Goal: Obtain resource: Download file/media

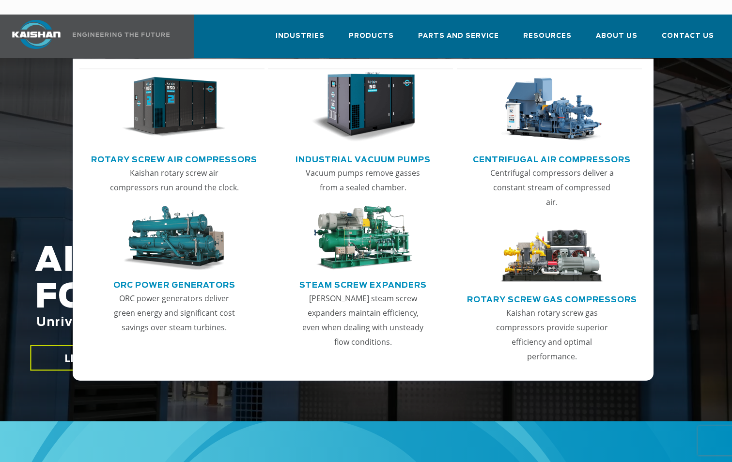
click at [168, 151] on link "Rotary Screw Air Compressors" at bounding box center [174, 158] width 166 height 15
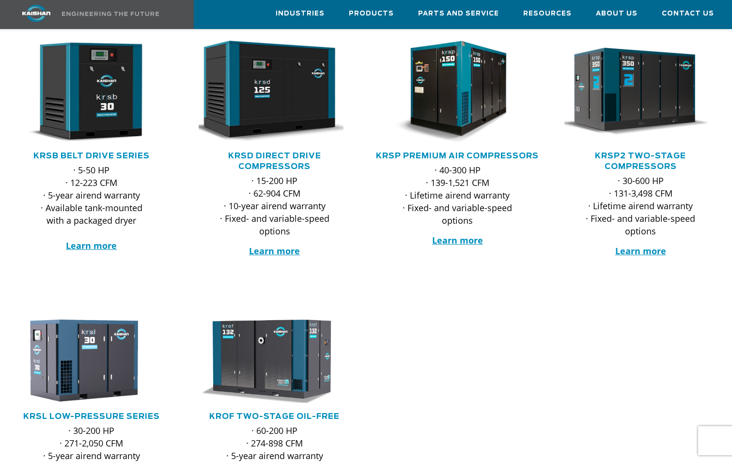
scroll to position [194, 0]
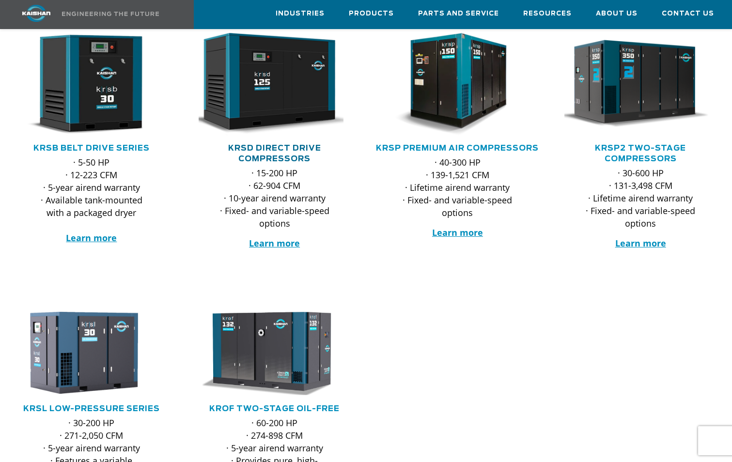
click at [276, 144] on link "KRSD Direct Drive Compressors" at bounding box center [274, 153] width 93 height 18
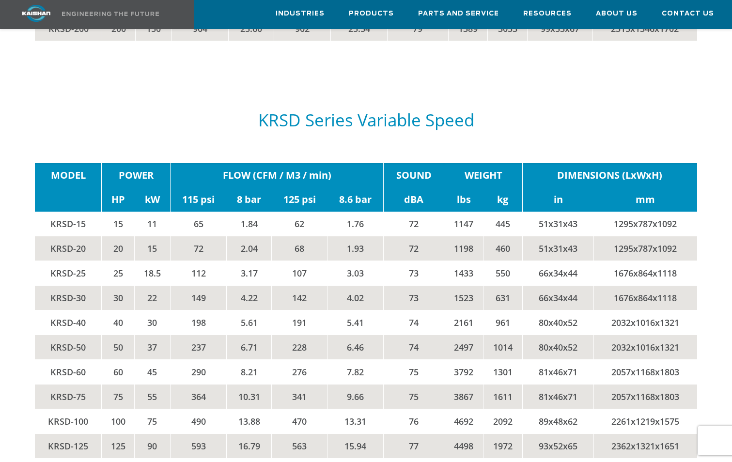
scroll to position [1889, 0]
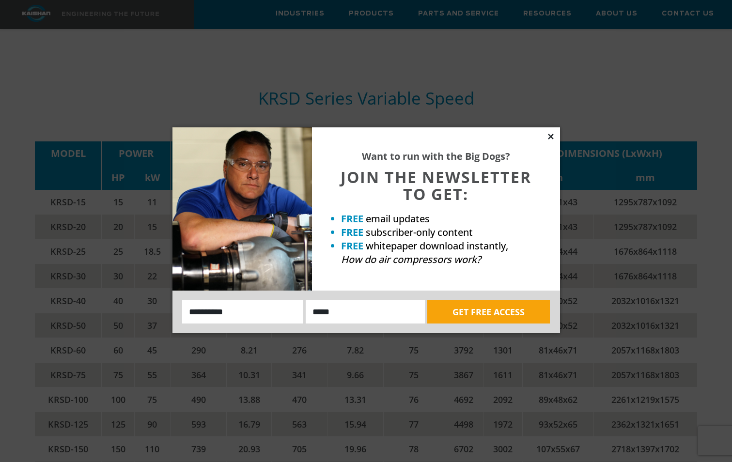
click at [551, 137] on icon at bounding box center [550, 136] width 5 height 5
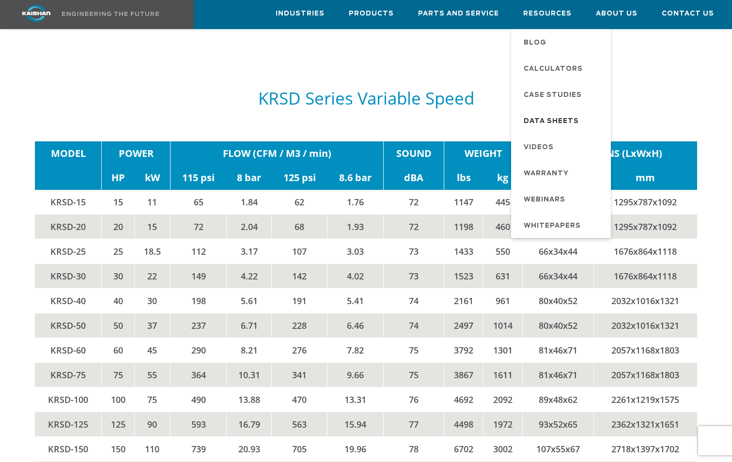
click at [553, 116] on span "Data Sheets" at bounding box center [551, 121] width 55 height 16
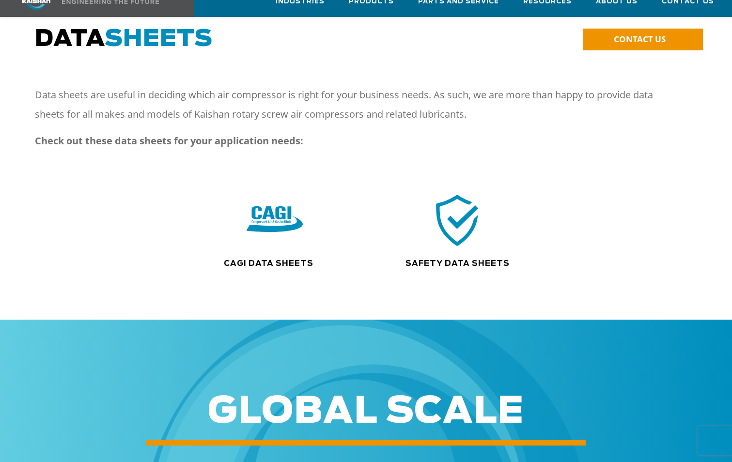
scroll to position [97, 0]
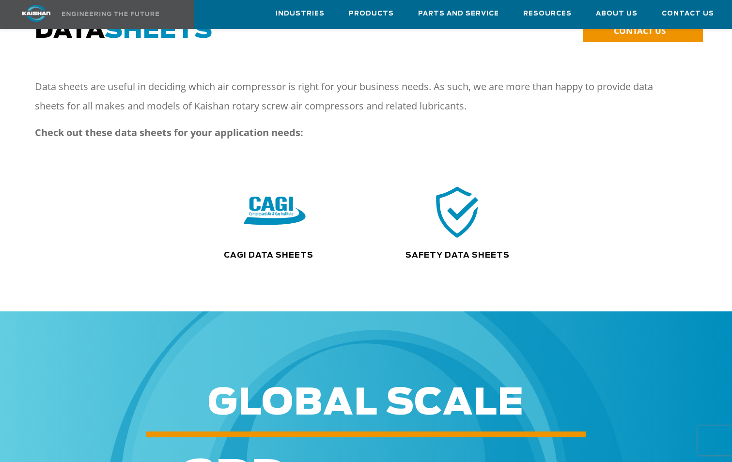
click at [280, 197] on img at bounding box center [275, 212] width 62 height 62
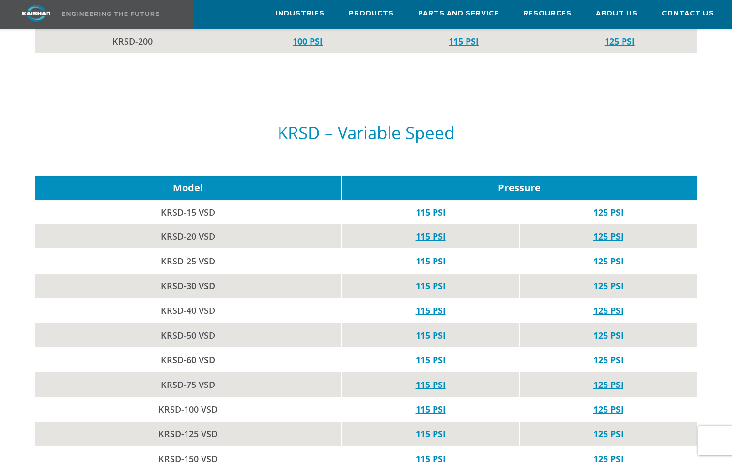
scroll to position [1356, 0]
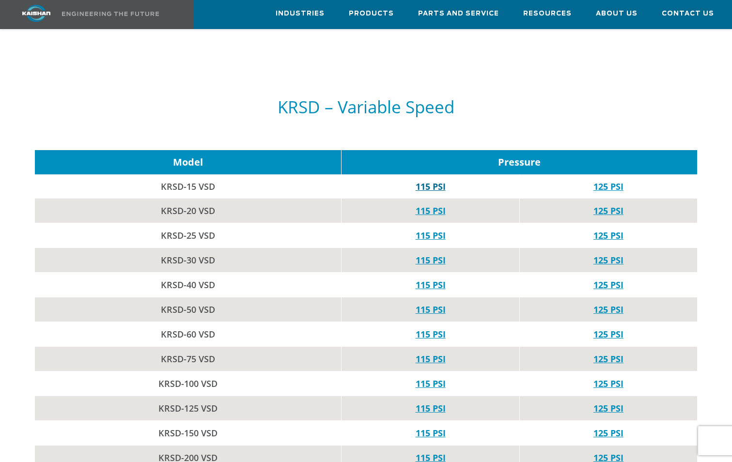
click at [428, 181] on link "115 PSI" at bounding box center [431, 187] width 30 height 12
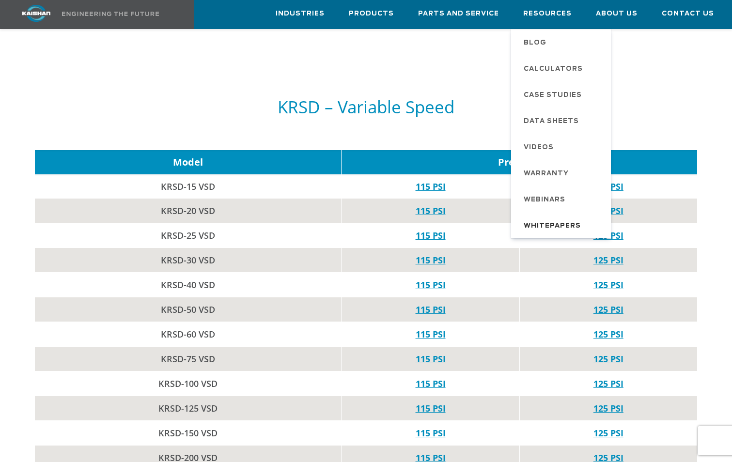
click at [555, 220] on span "Whitepapers" at bounding box center [552, 226] width 57 height 16
click at [553, 169] on span "Warranty" at bounding box center [546, 174] width 45 height 16
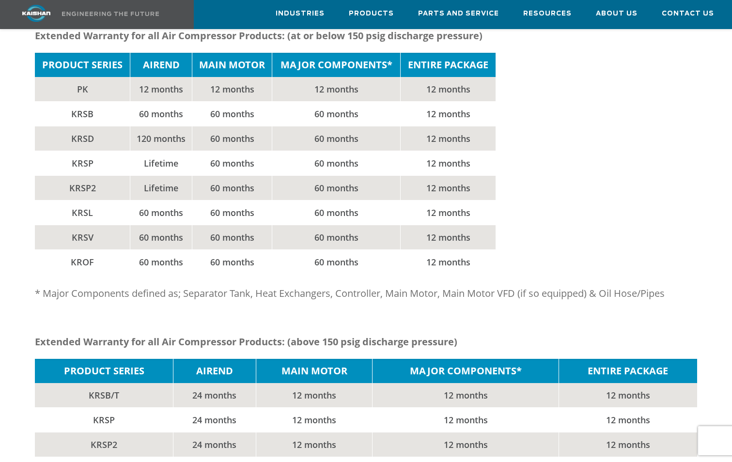
scroll to position [242, 0]
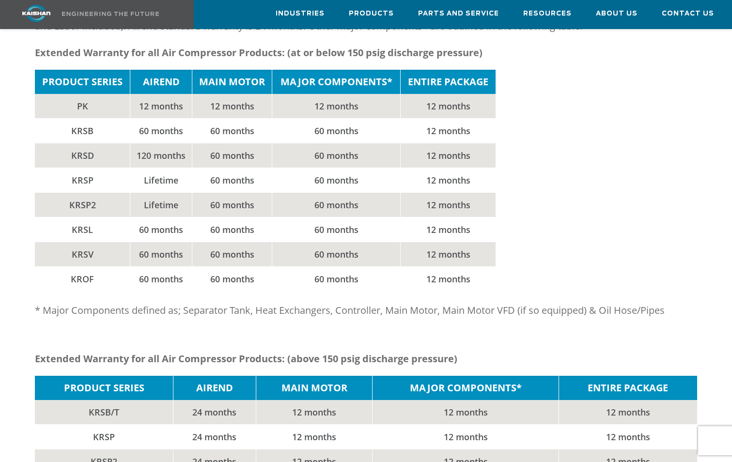
click at [512, 301] on p "* Major Components defined as; Separator Tank, Heat Exchangers, Controller, Mai…" at bounding box center [357, 310] width 644 height 19
copy p "VFD"
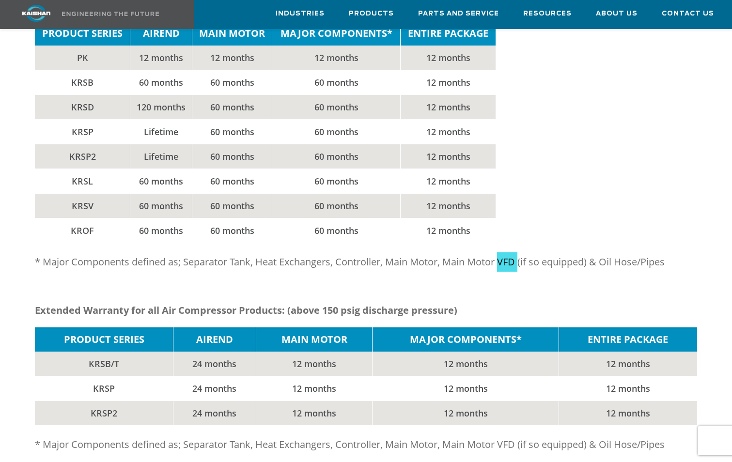
scroll to position [0, 0]
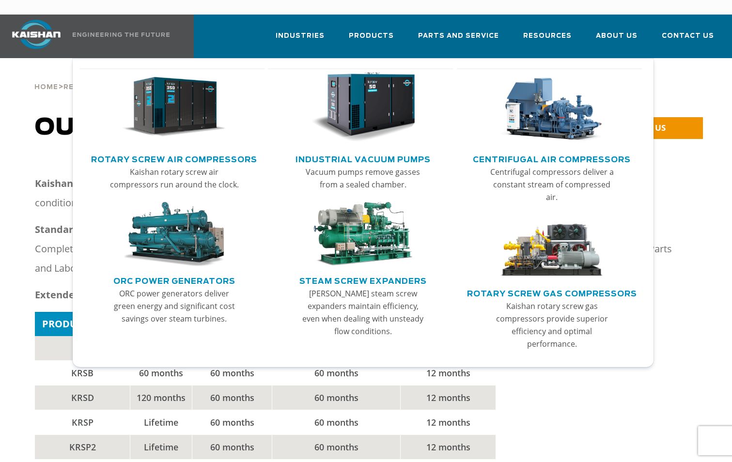
click at [177, 111] on img "Main menu" at bounding box center [174, 107] width 105 height 70
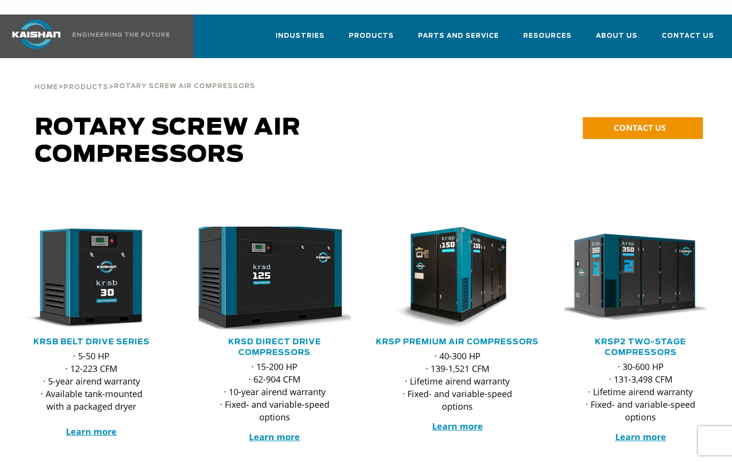
click at [260, 272] on img at bounding box center [267, 277] width 167 height 113
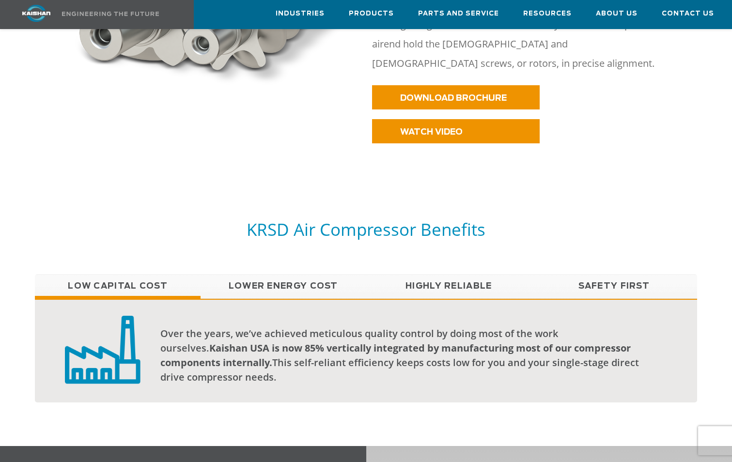
scroll to position [630, 0]
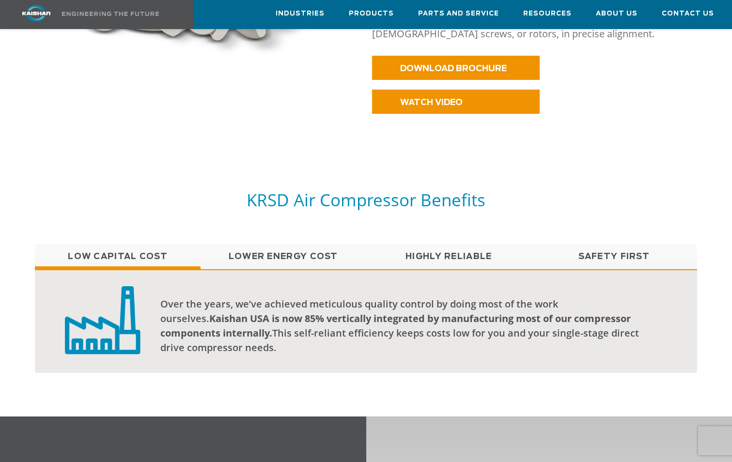
click at [285, 245] on link "Lower Energy Cost" at bounding box center [284, 257] width 166 height 24
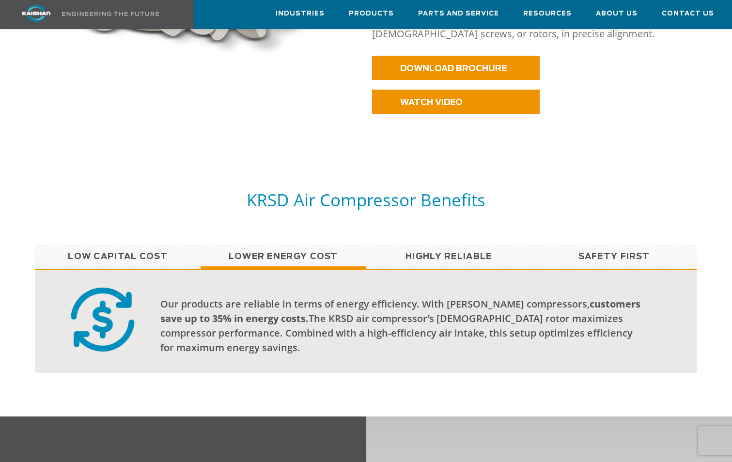
click at [418, 247] on link "Highly Reliable" at bounding box center [449, 257] width 166 height 24
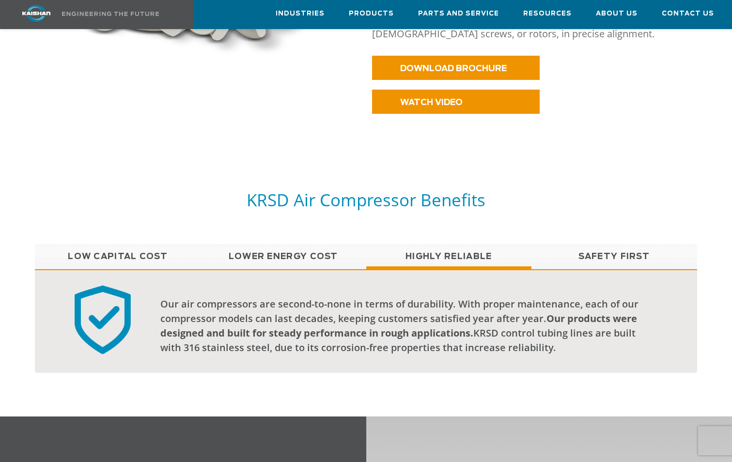
click at [595, 245] on link "Safety First" at bounding box center [614, 257] width 166 height 24
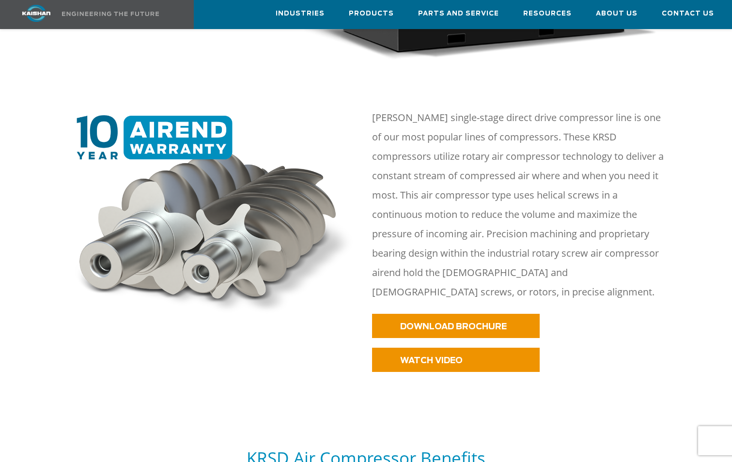
scroll to position [387, 0]
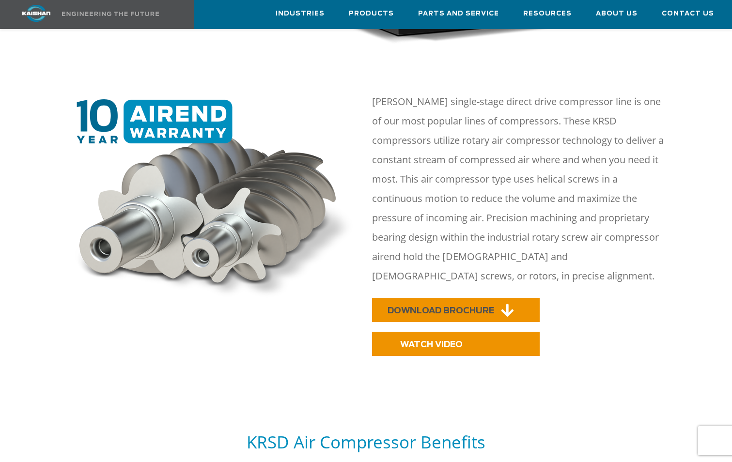
click at [477, 298] on link "DOWNLOAD BROCHURE" at bounding box center [456, 310] width 168 height 24
click at [470, 298] on link "DOWNLOAD BROCHURE" at bounding box center [456, 310] width 168 height 24
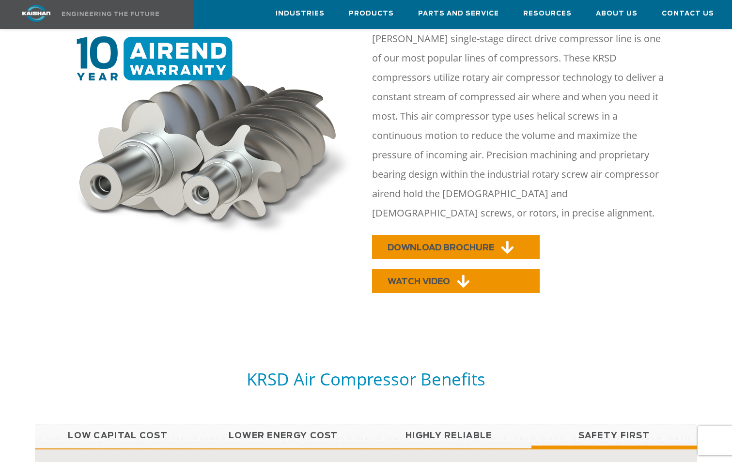
scroll to position [436, 0]
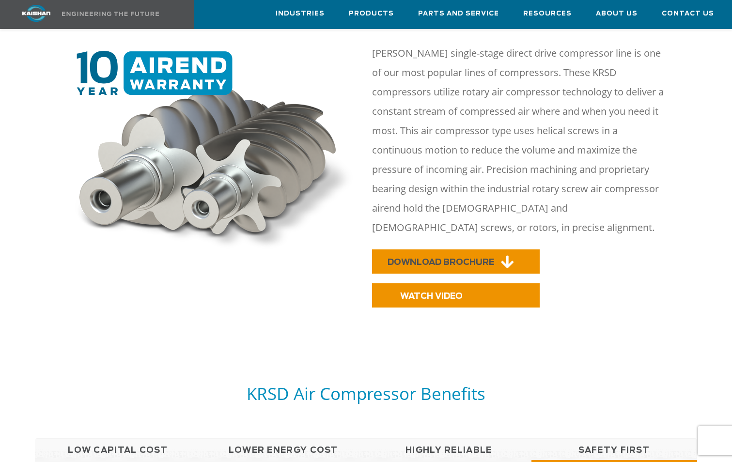
click at [467, 258] on span "DOWNLOAD BROCHURE" at bounding box center [440, 262] width 107 height 8
